Goal: Check status: Check status

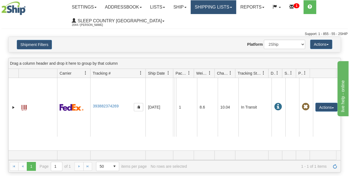
click at [217, 10] on link "Shipping lists" at bounding box center [214, 7] width 46 height 14
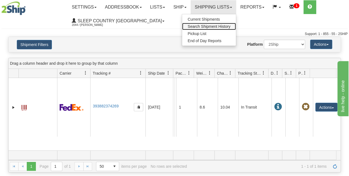
click at [209, 25] on span "Search Shipment History" at bounding box center [209, 26] width 43 height 4
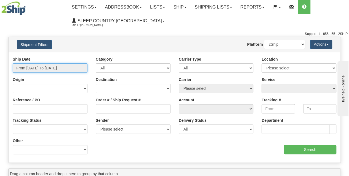
click at [70, 68] on input "From [DATE] To [DATE]" at bounding box center [50, 67] width 75 height 9
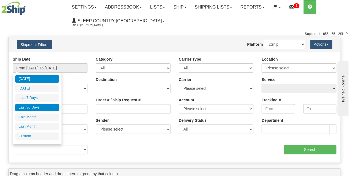
click at [26, 110] on li "Last 30 Days" at bounding box center [37, 107] width 44 height 7
type input "From [DATE] To [DATE]"
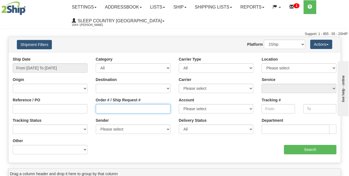
click at [105, 108] on input "Order # / Ship Request #" at bounding box center [133, 108] width 75 height 9
paste input "9000I118038"
type input "9000I118038"
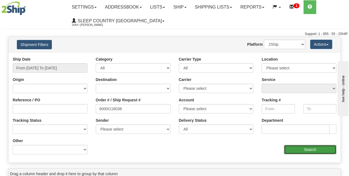
click at [317, 149] on input "Search" at bounding box center [310, 149] width 53 height 9
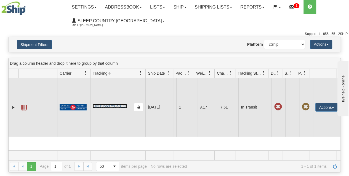
click at [104, 107] on link "1021956975048113" at bounding box center [110, 106] width 34 height 4
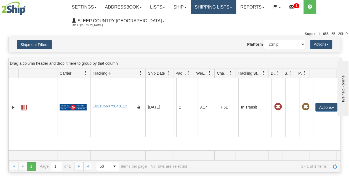
click at [209, 12] on link "Shipping lists" at bounding box center [214, 7] width 46 height 14
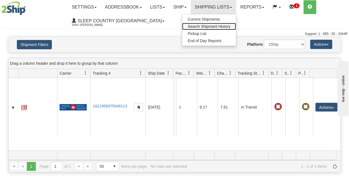
click at [206, 28] on span "Search Shipment History" at bounding box center [209, 26] width 43 height 4
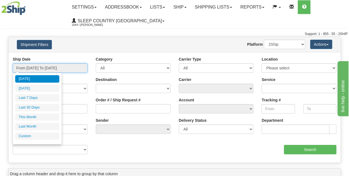
click at [49, 67] on input "From [DATE] To [DATE]" at bounding box center [50, 67] width 75 height 9
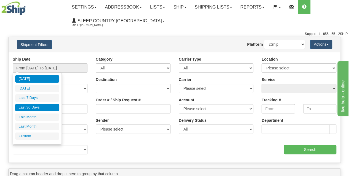
click at [37, 108] on li "Last 30 Days" at bounding box center [37, 107] width 44 height 7
type input "From [DATE] To [DATE]"
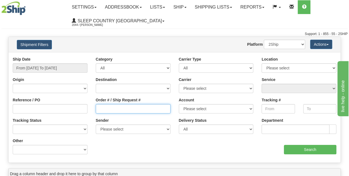
click at [106, 106] on input "Order # / Ship Request #" at bounding box center [133, 108] width 75 height 9
paste input "9002I144163"
type input "9002I144163"
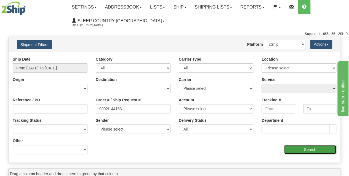
click at [302, 150] on input "Search" at bounding box center [310, 149] width 53 height 9
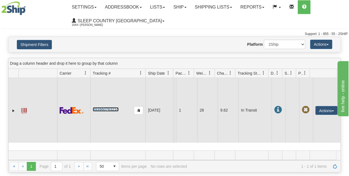
click at [108, 109] on link "393960763216" at bounding box center [106, 109] width 26 height 4
